Goal: Navigation & Orientation: Go to known website

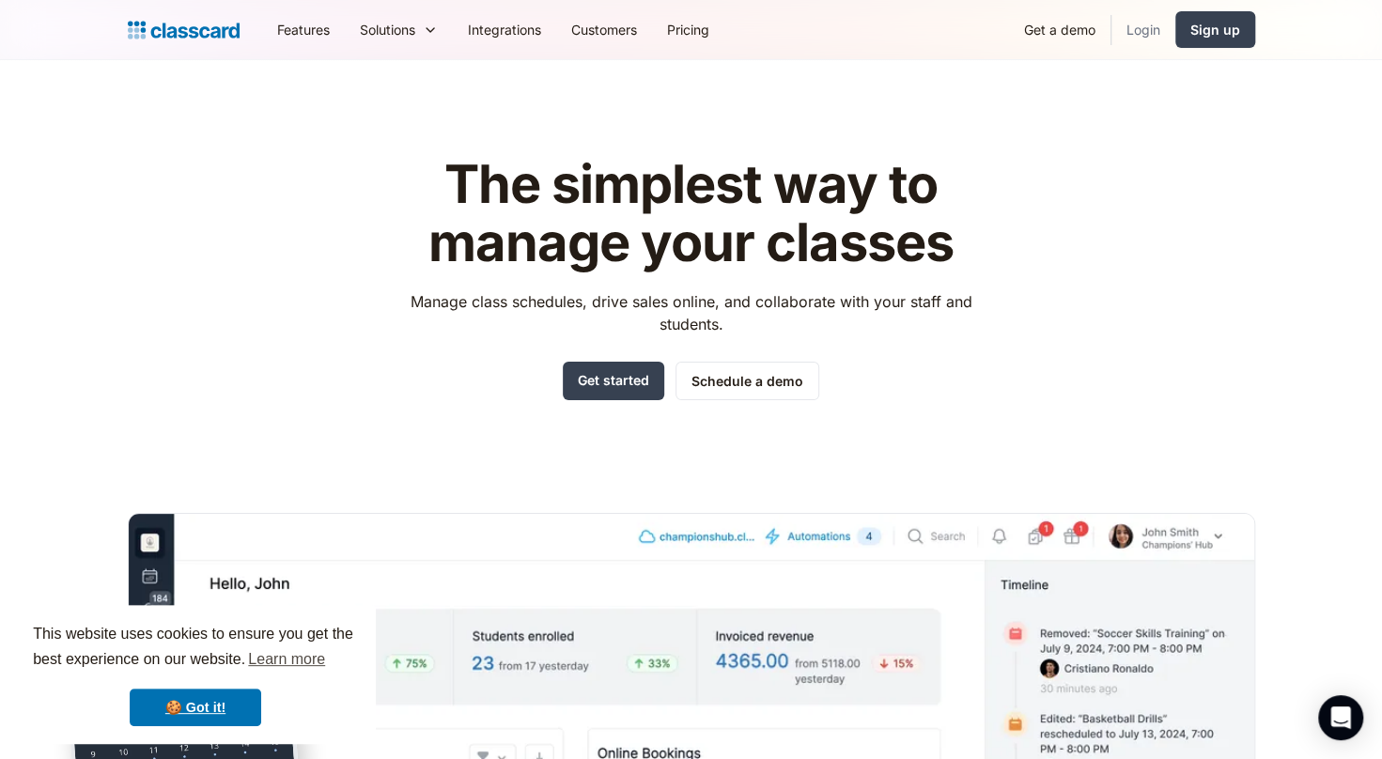
click at [1159, 36] on link "Login" at bounding box center [1143, 29] width 64 height 42
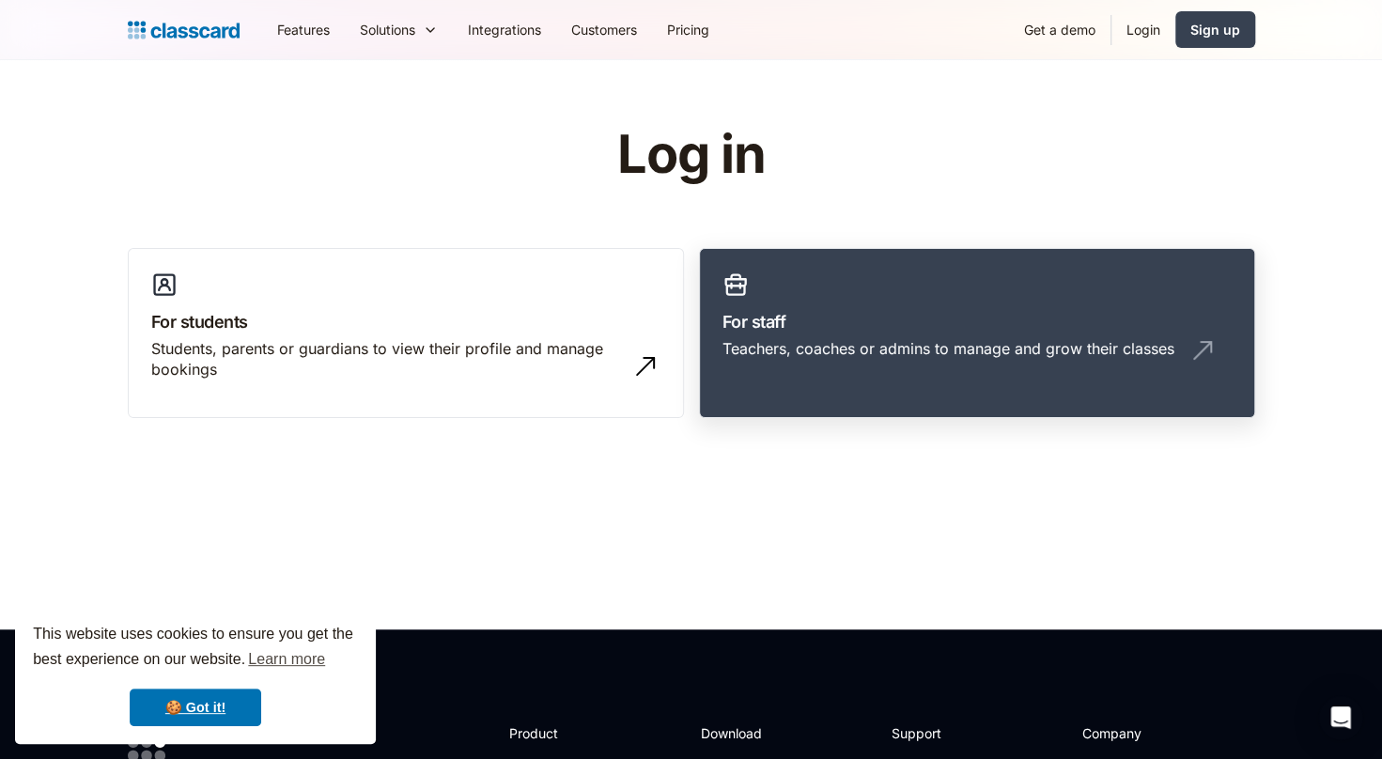
click at [974, 304] on link "For staff Teachers, coaches or admins to manage and grow their classes" at bounding box center [977, 333] width 556 height 171
